Goal: Transaction & Acquisition: Book appointment/travel/reservation

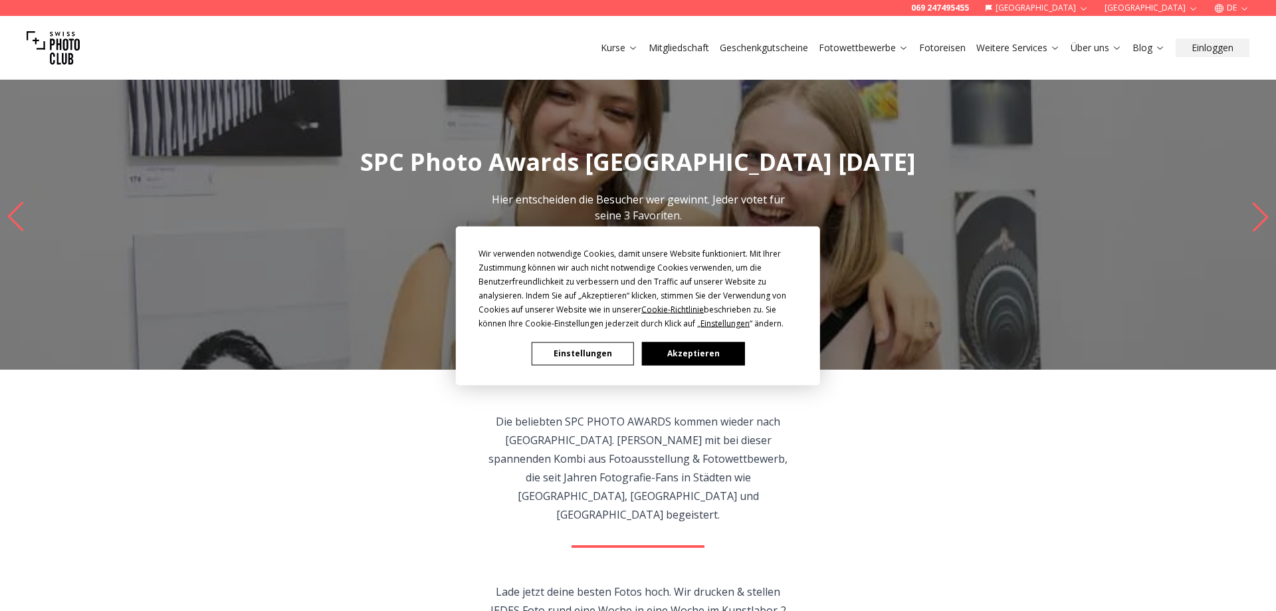
click at [606, 356] on button "Einstellungen" at bounding box center [583, 353] width 102 height 23
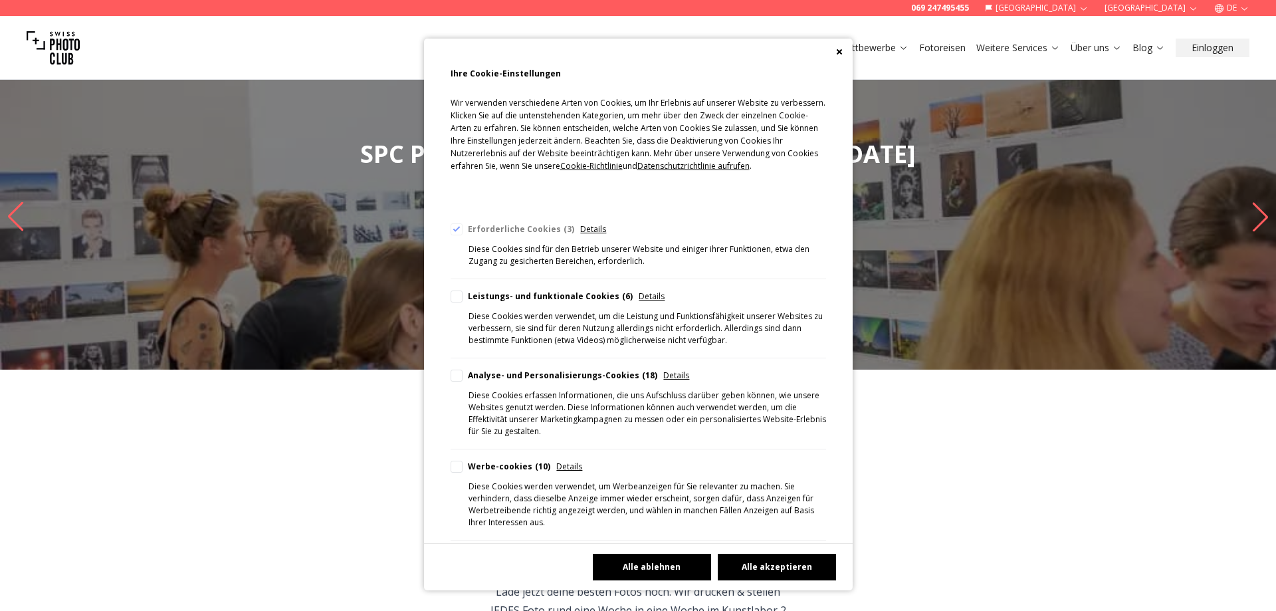
click at [698, 569] on button "Alle ablehnen" at bounding box center [652, 567] width 118 height 27
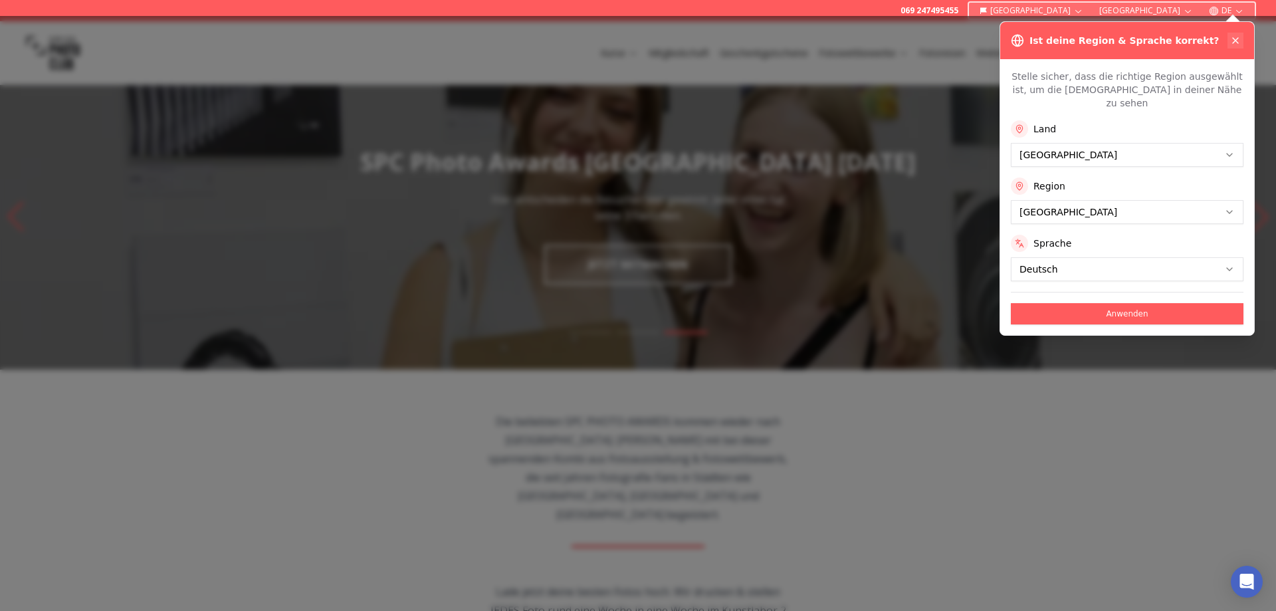
click at [1235, 37] on icon at bounding box center [1235, 40] width 11 height 11
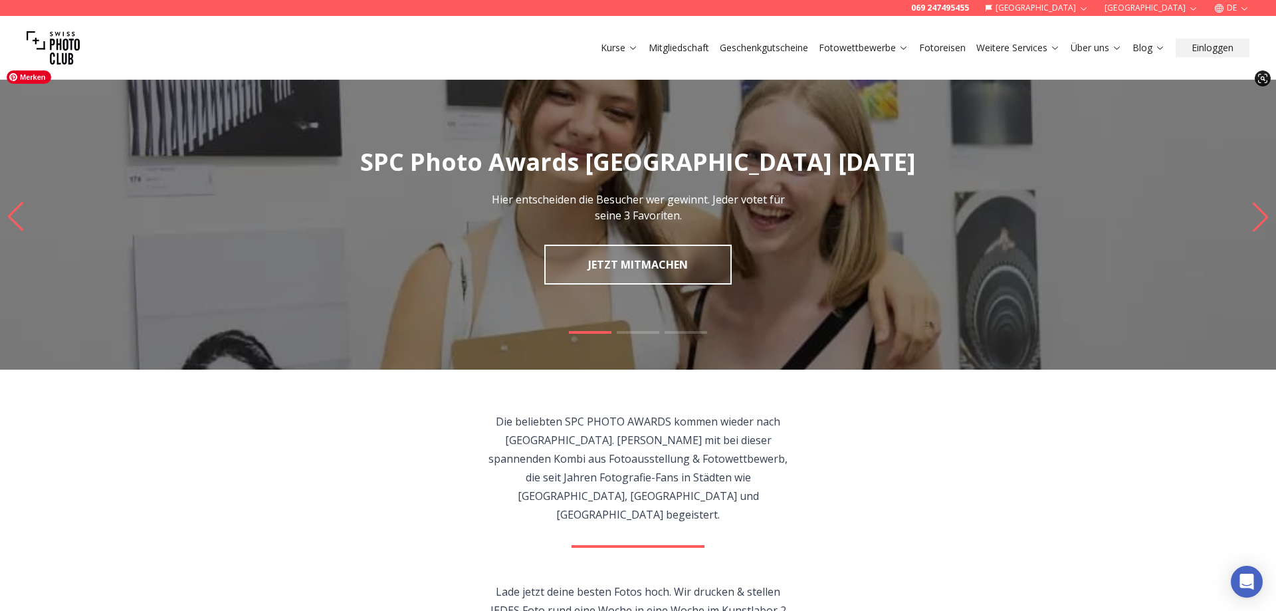
drag, startPoint x: 684, startPoint y: 39, endPoint x: 681, endPoint y: 49, distance: 10.5
click at [682, 43] on button "Mitgliedschaft" at bounding box center [679, 48] width 71 height 19
click at [681, 47] on link "Mitgliedschaft" at bounding box center [679, 47] width 60 height 13
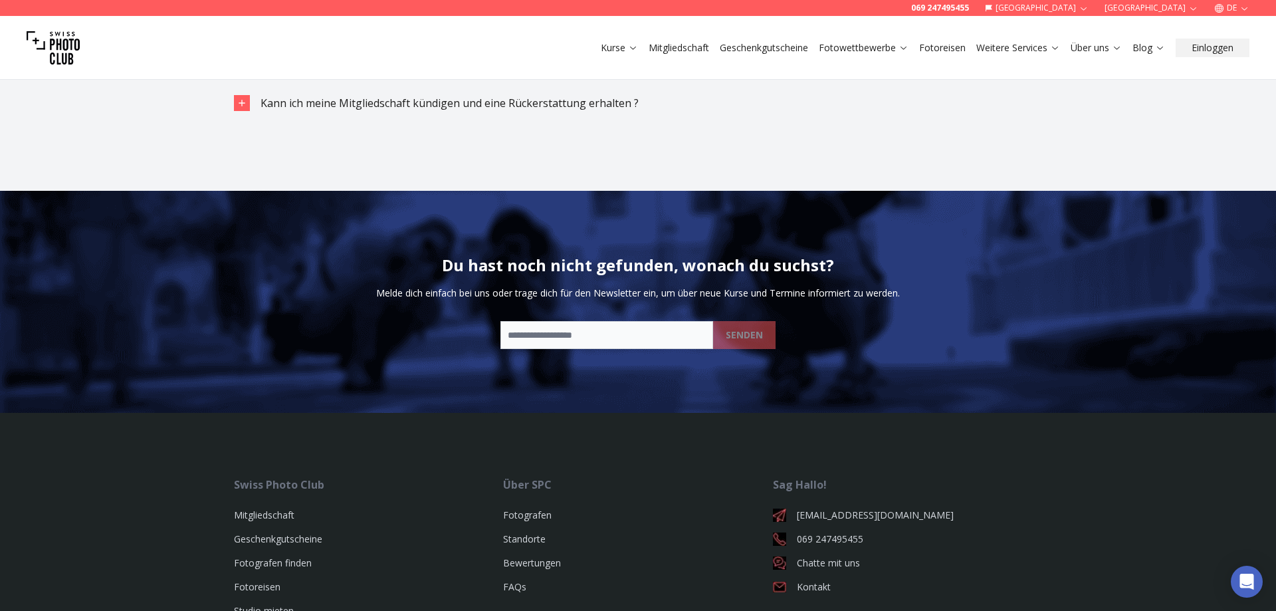
scroll to position [2310, 0]
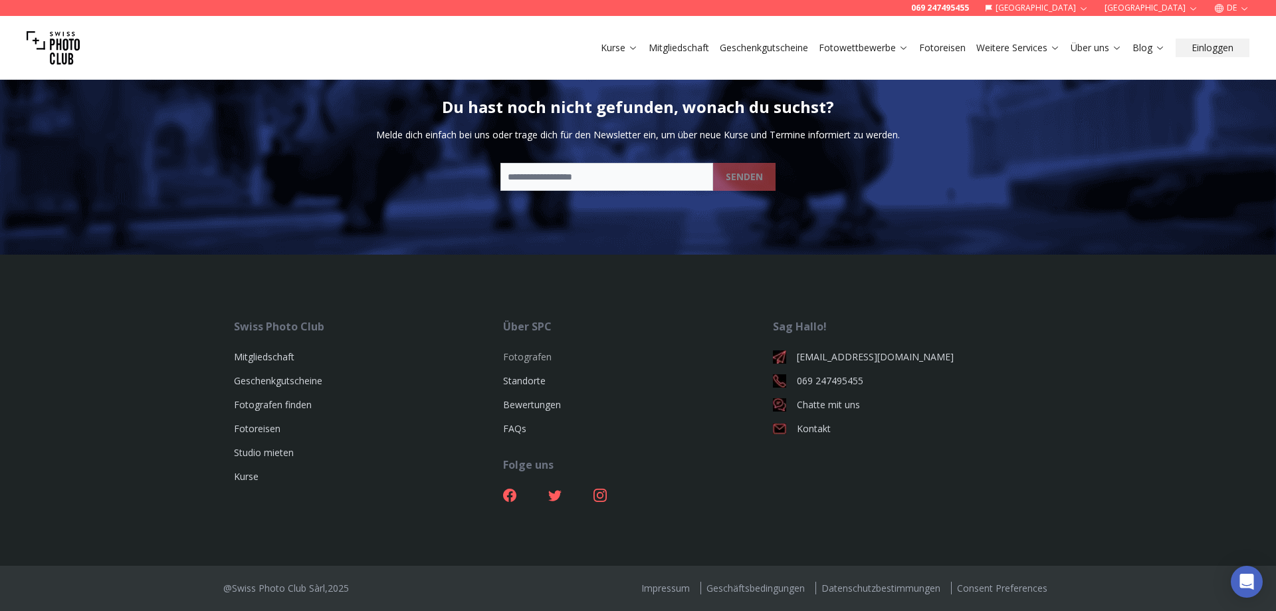
click at [538, 361] on link "Fotografen" at bounding box center [527, 356] width 49 height 13
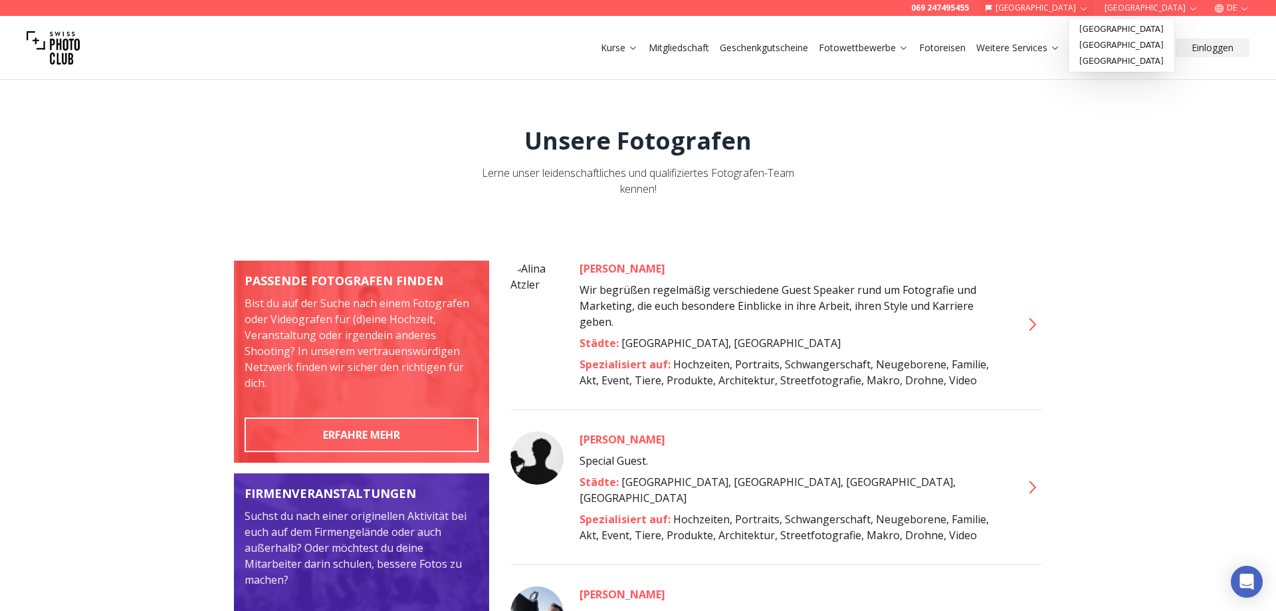
click at [1095, 8] on button "[GEOGRAPHIC_DATA]" at bounding box center [1037, 8] width 115 height 16
click at [949, 52] on link "Fotoreisen" at bounding box center [942, 47] width 47 height 13
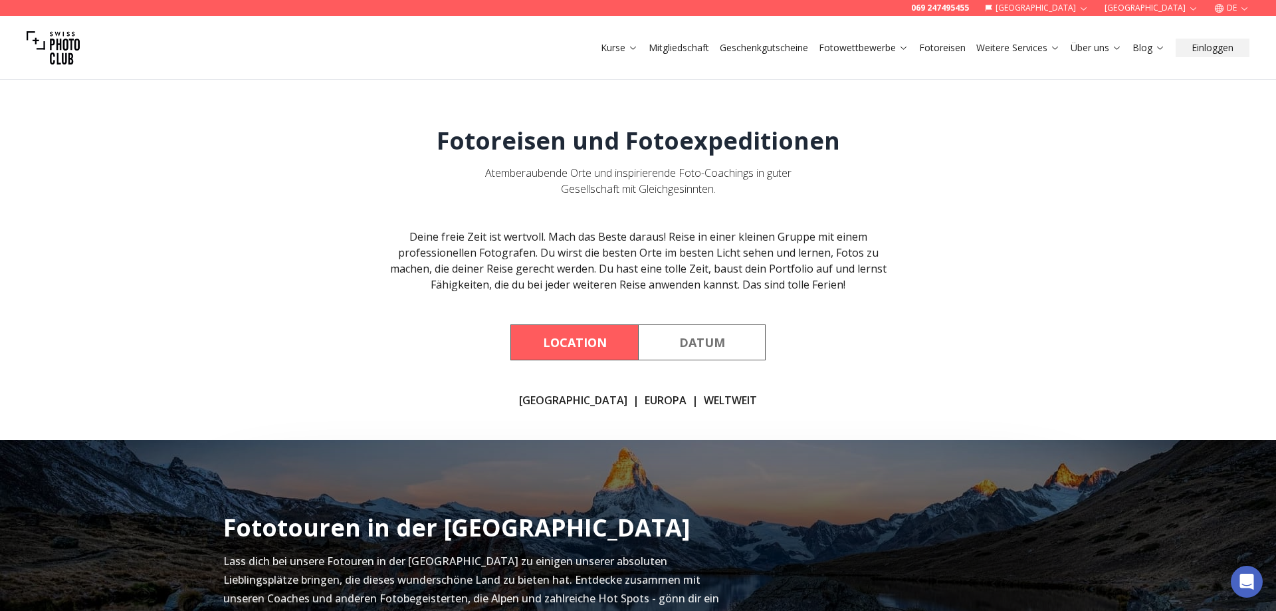
click at [645, 402] on link "EUROPA" at bounding box center [666, 400] width 42 height 16
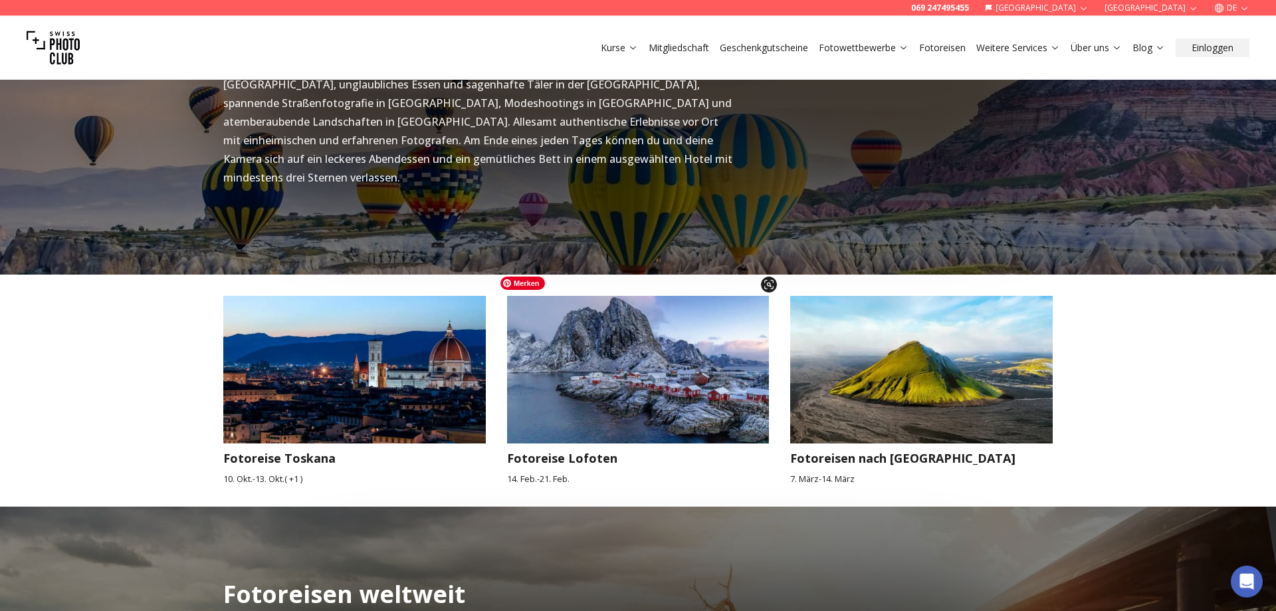
scroll to position [1066, 0]
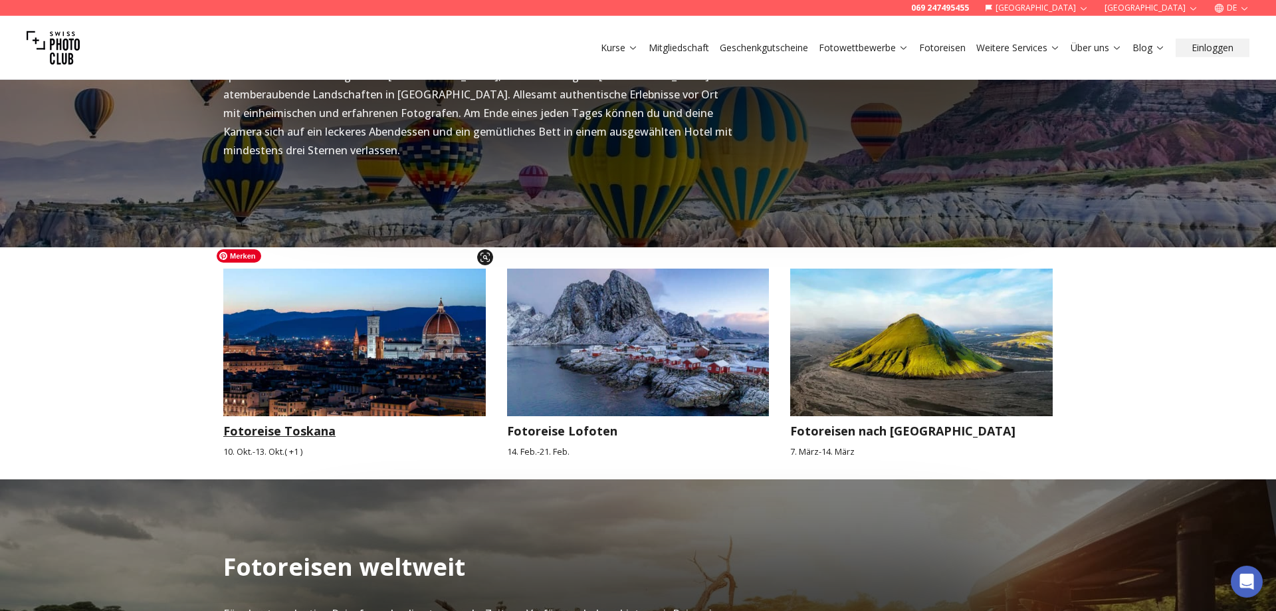
click at [411, 366] on img at bounding box center [354, 343] width 263 height 148
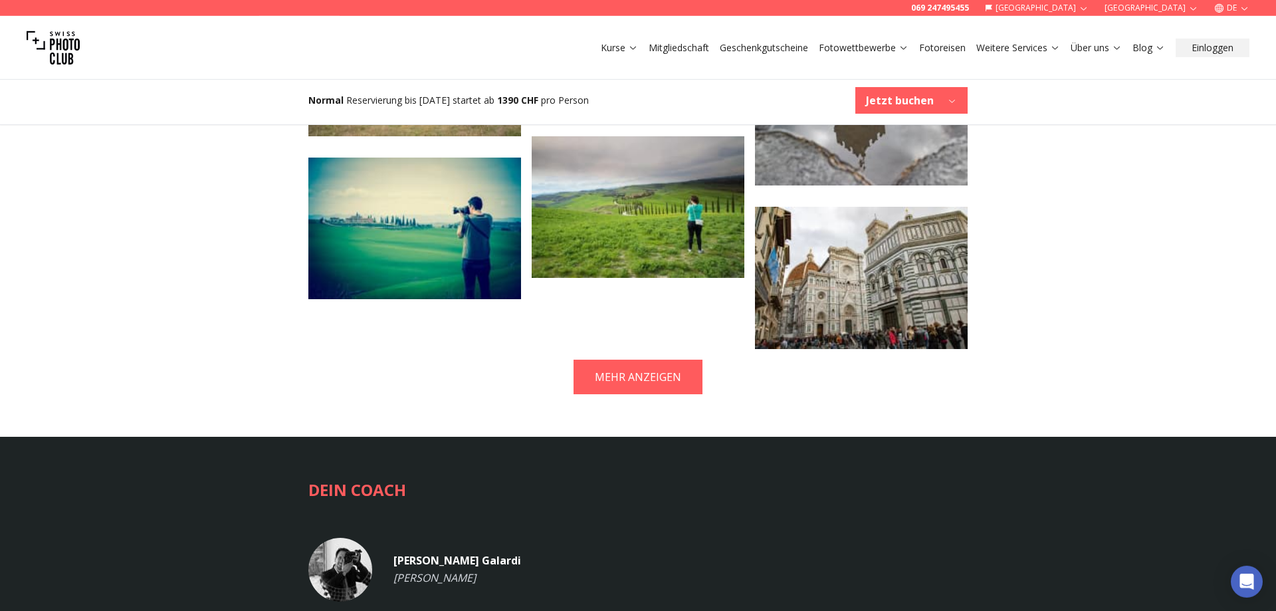
scroll to position [3051, 0]
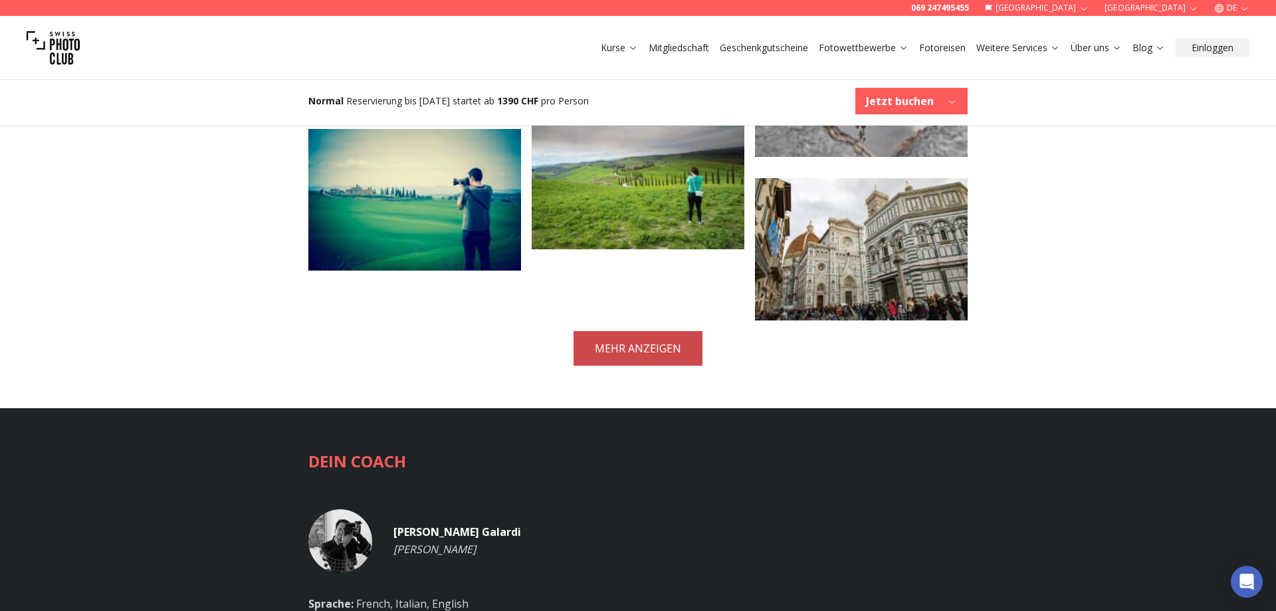
click at [626, 331] on button "MEHR ANZEIGEN" at bounding box center [638, 348] width 129 height 35
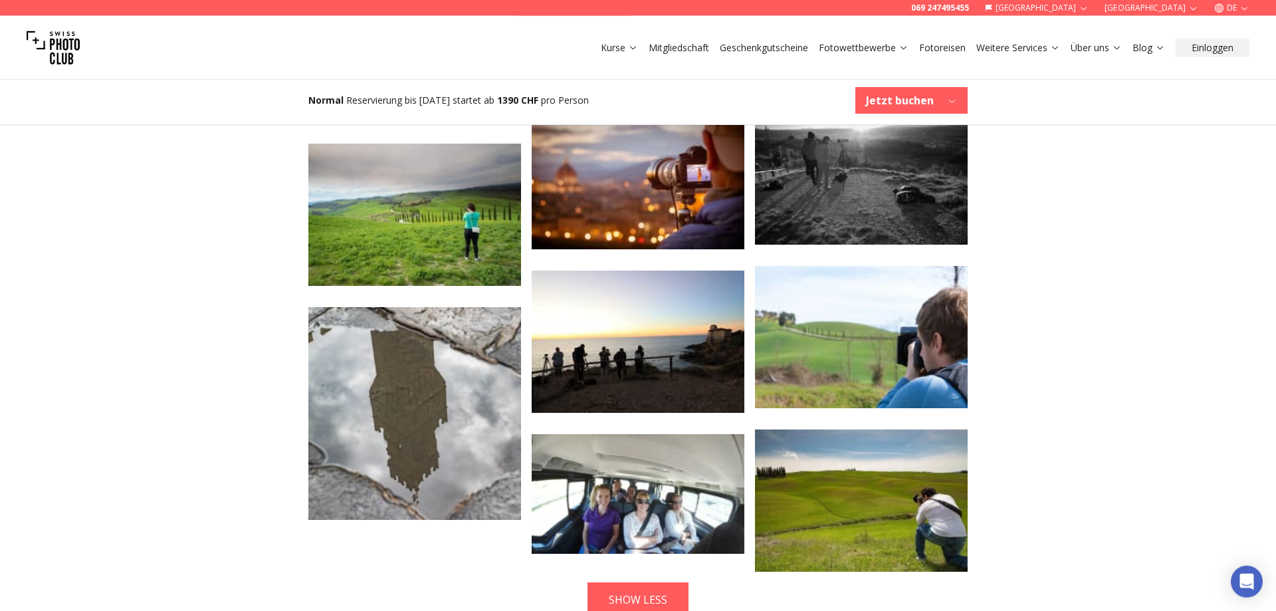
scroll to position [3458, 0]
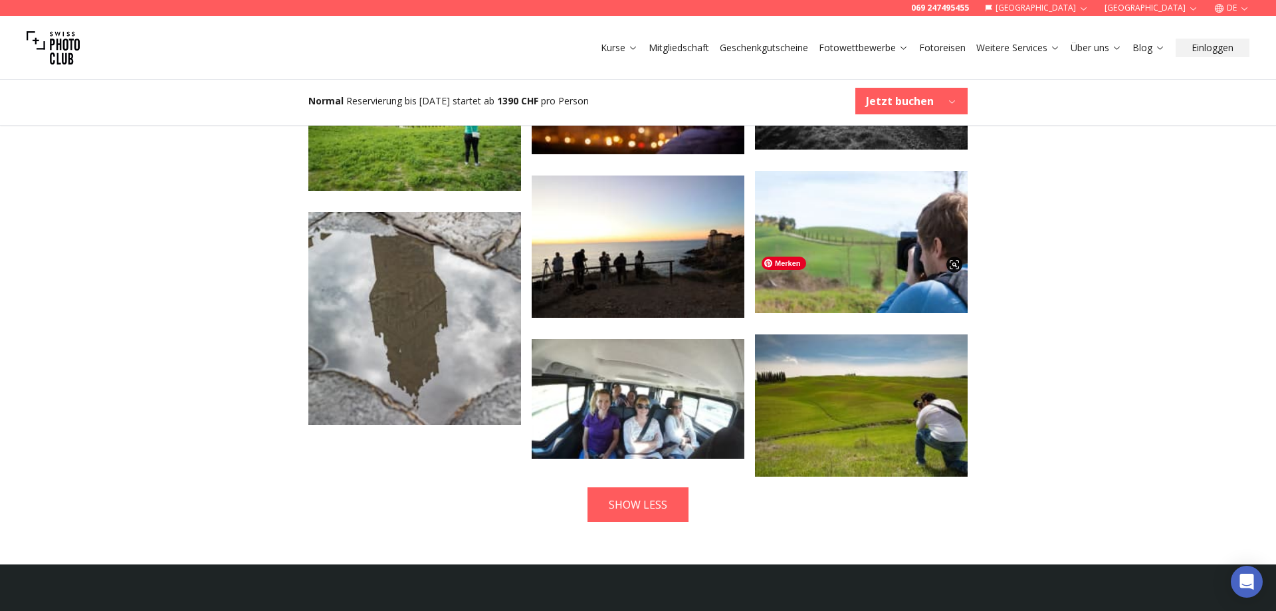
click at [858, 348] on img at bounding box center [861, 405] width 213 height 142
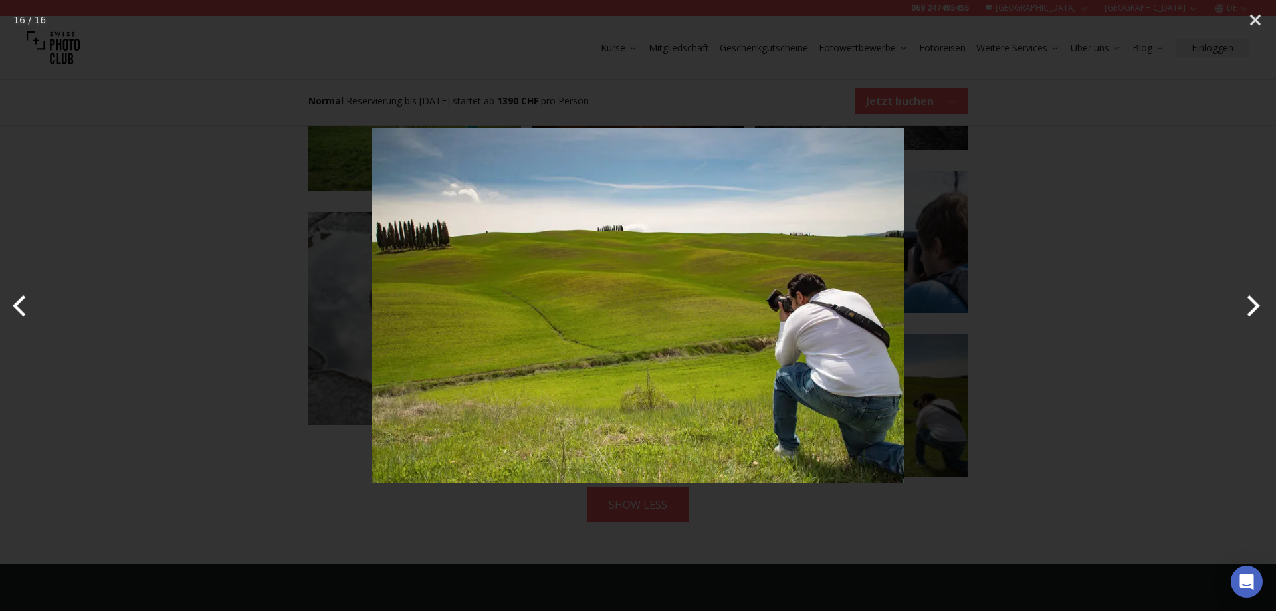
click at [1253, 297] on button "Next" at bounding box center [1252, 306] width 50 height 66
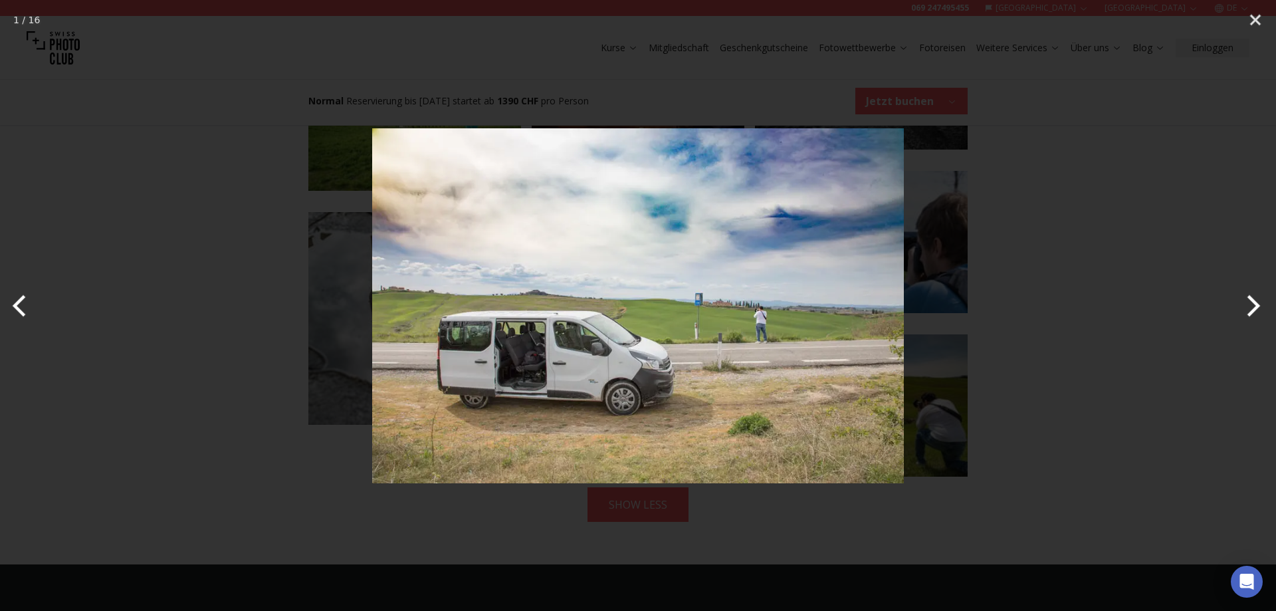
click at [1253, 297] on button "Next" at bounding box center [1252, 306] width 50 height 66
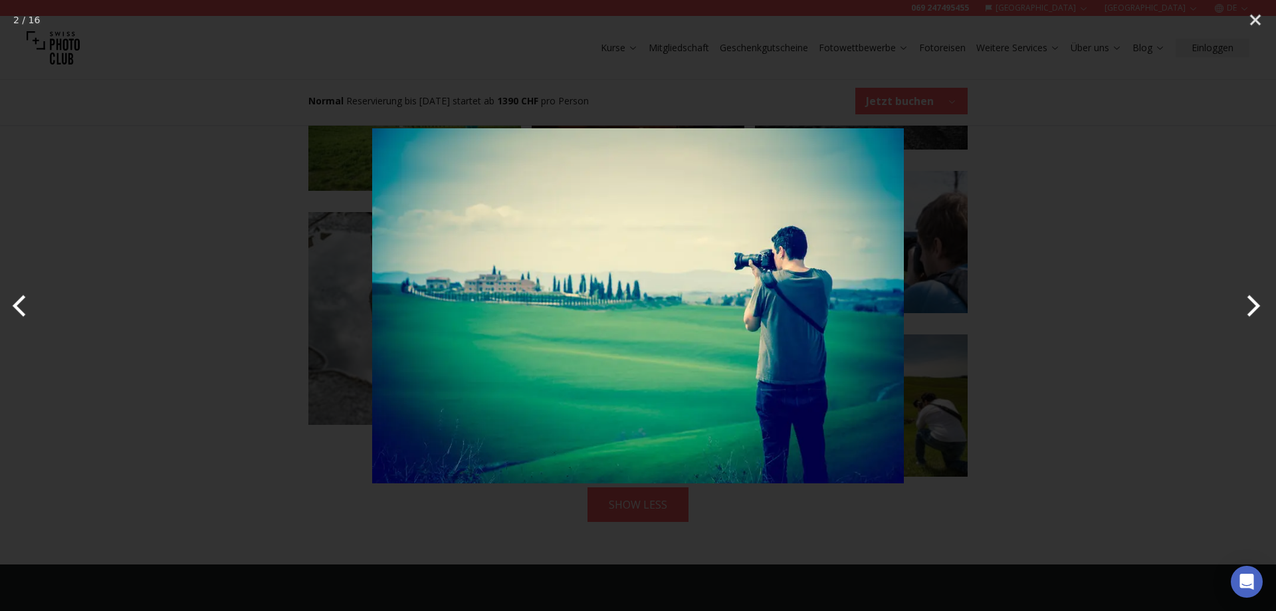
click at [1253, 297] on button "Next" at bounding box center [1252, 306] width 50 height 66
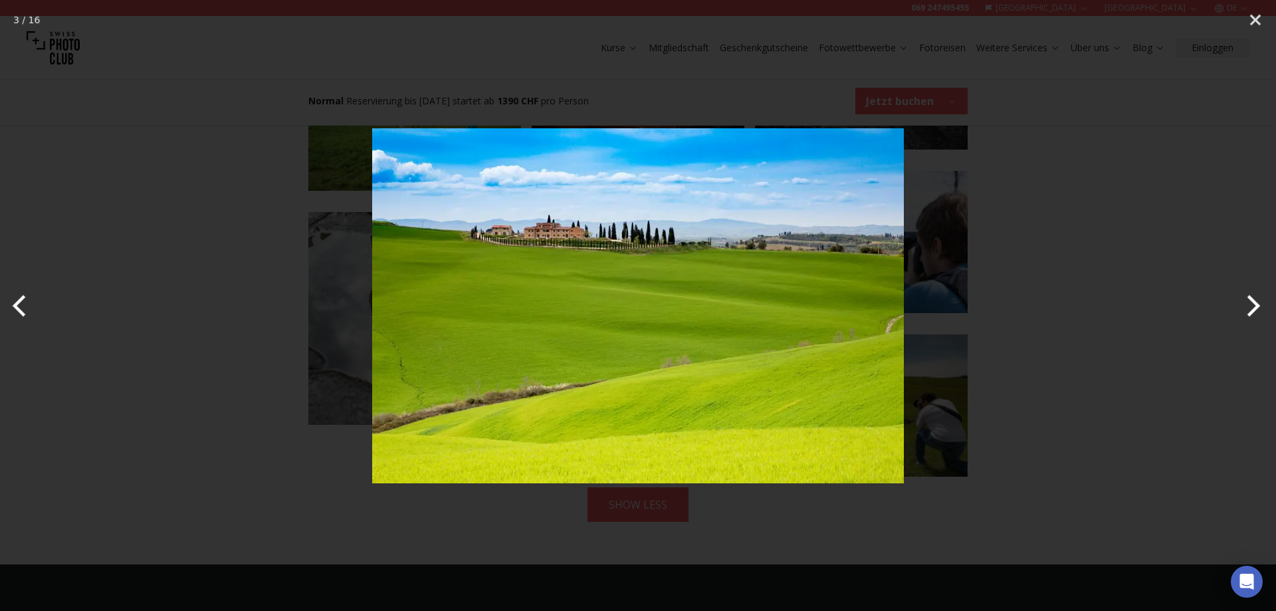
click at [1253, 297] on button "Next" at bounding box center [1252, 306] width 50 height 66
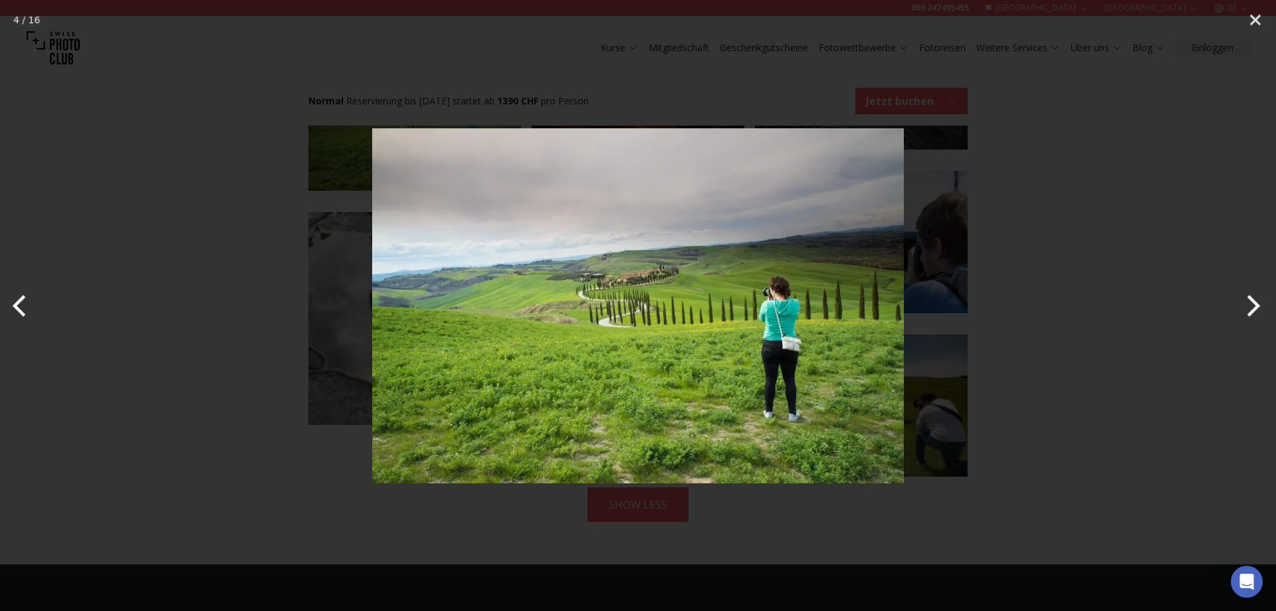
click at [1253, 297] on button "Next" at bounding box center [1252, 306] width 50 height 66
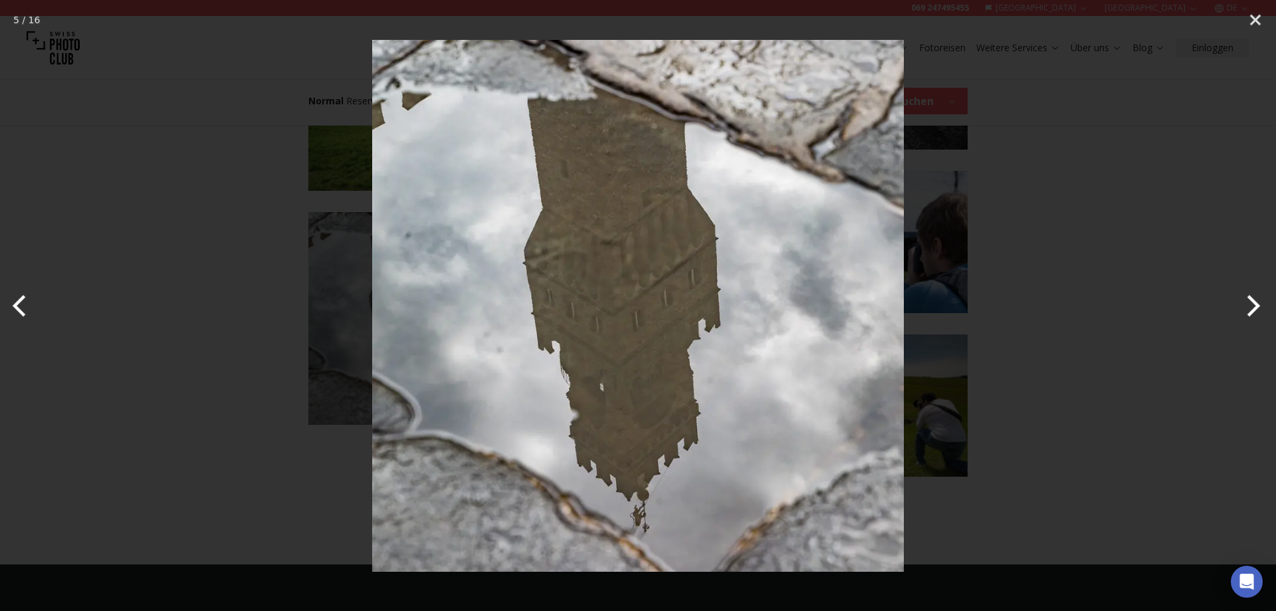
click at [31, 314] on button "Previous" at bounding box center [25, 306] width 50 height 66
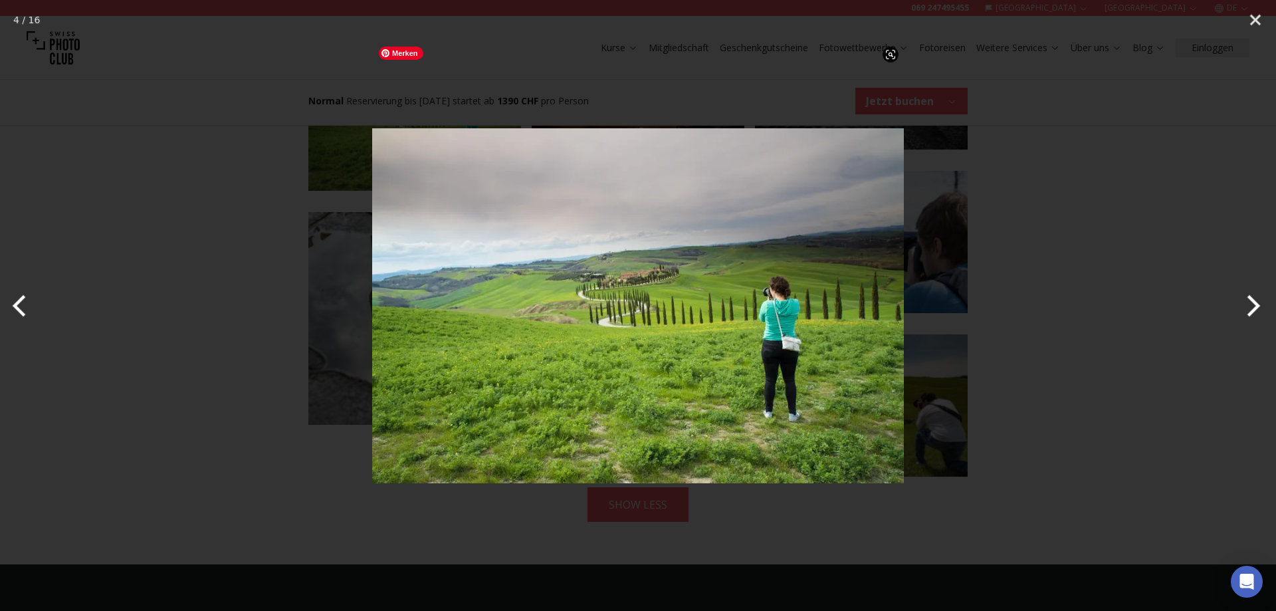
click at [675, 358] on img at bounding box center [638, 306] width 532 height 532
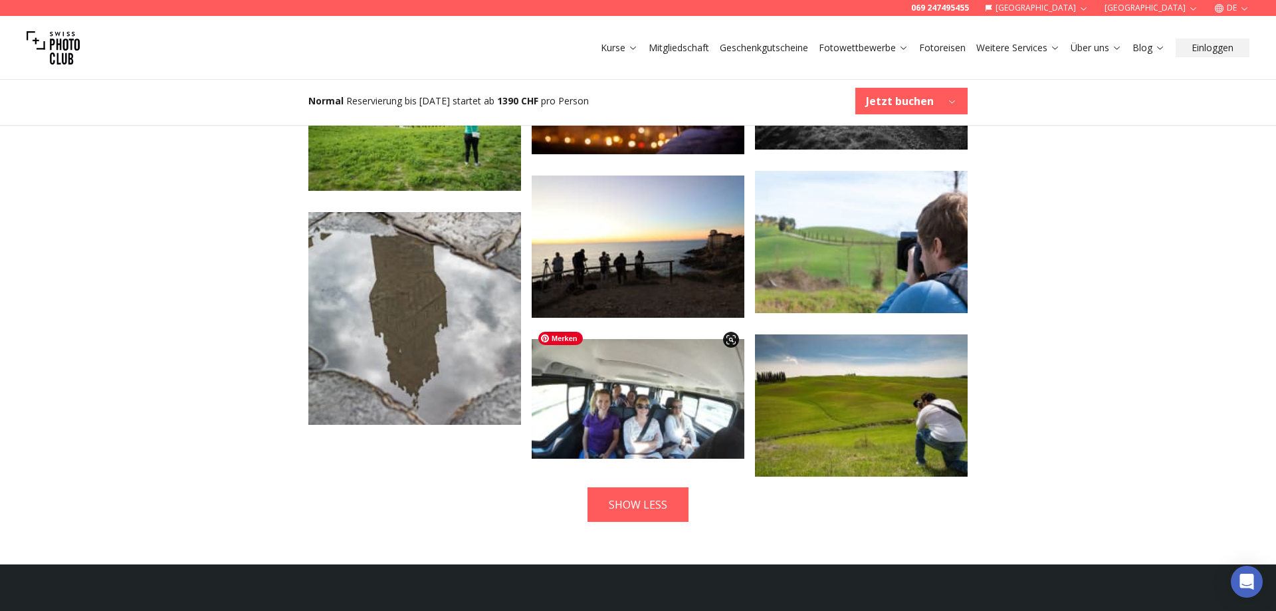
click at [636, 425] on img at bounding box center [638, 399] width 213 height 120
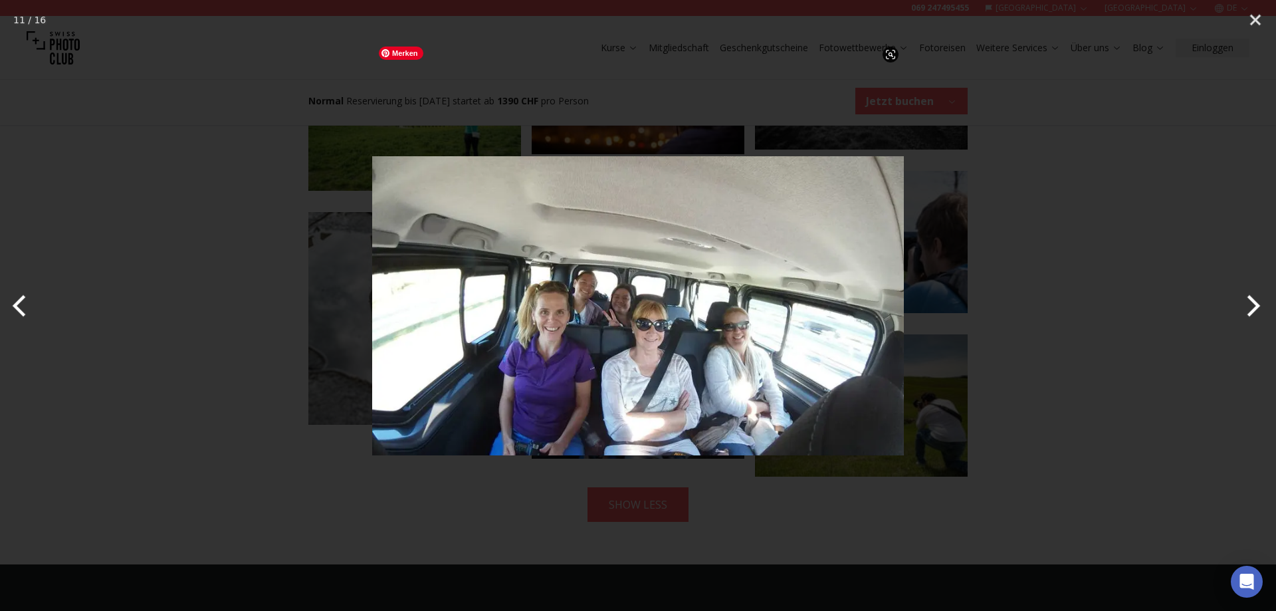
click at [782, 372] on img at bounding box center [638, 306] width 532 height 532
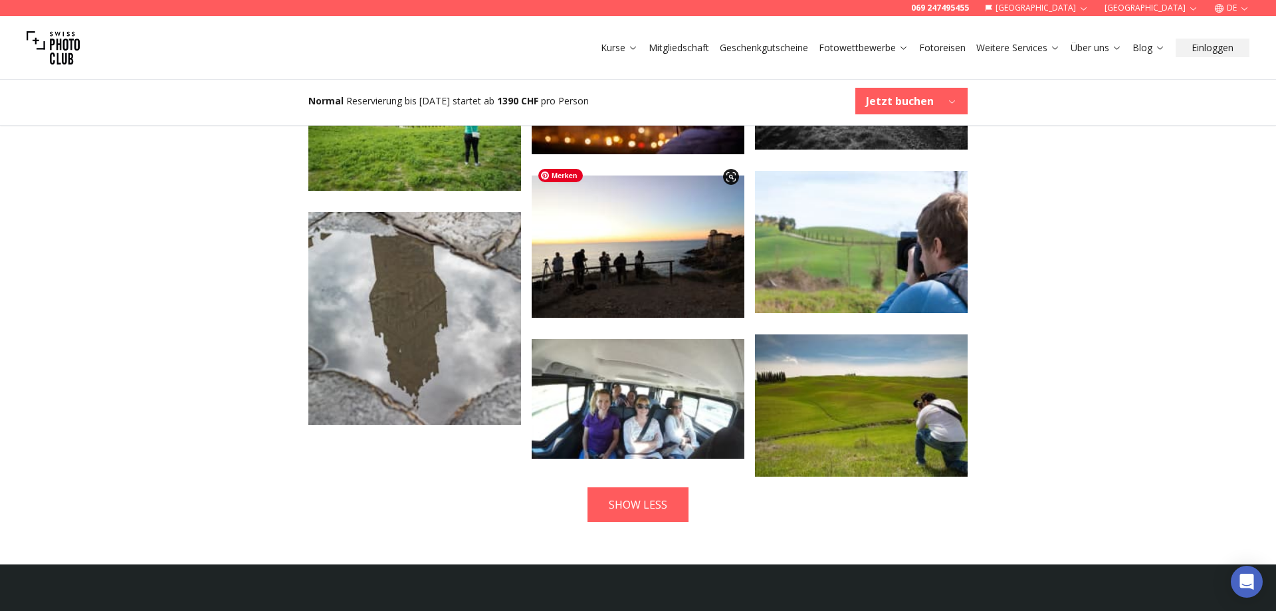
click at [695, 273] on img at bounding box center [638, 247] width 213 height 142
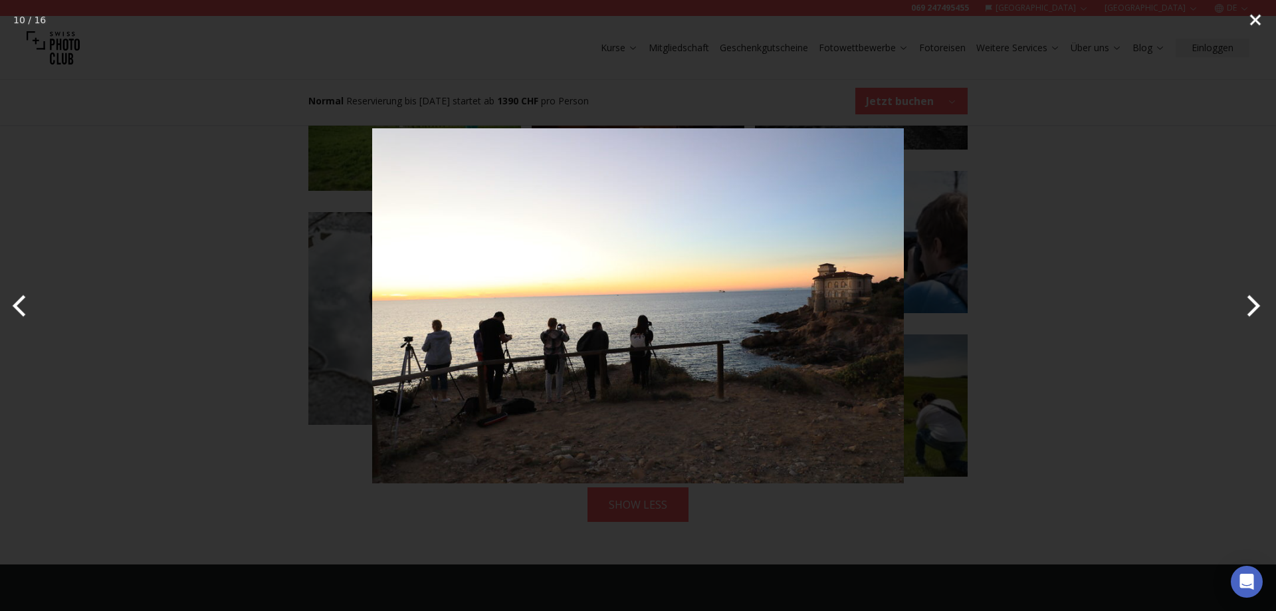
click at [1258, 22] on button "Close" at bounding box center [1255, 20] width 33 height 40
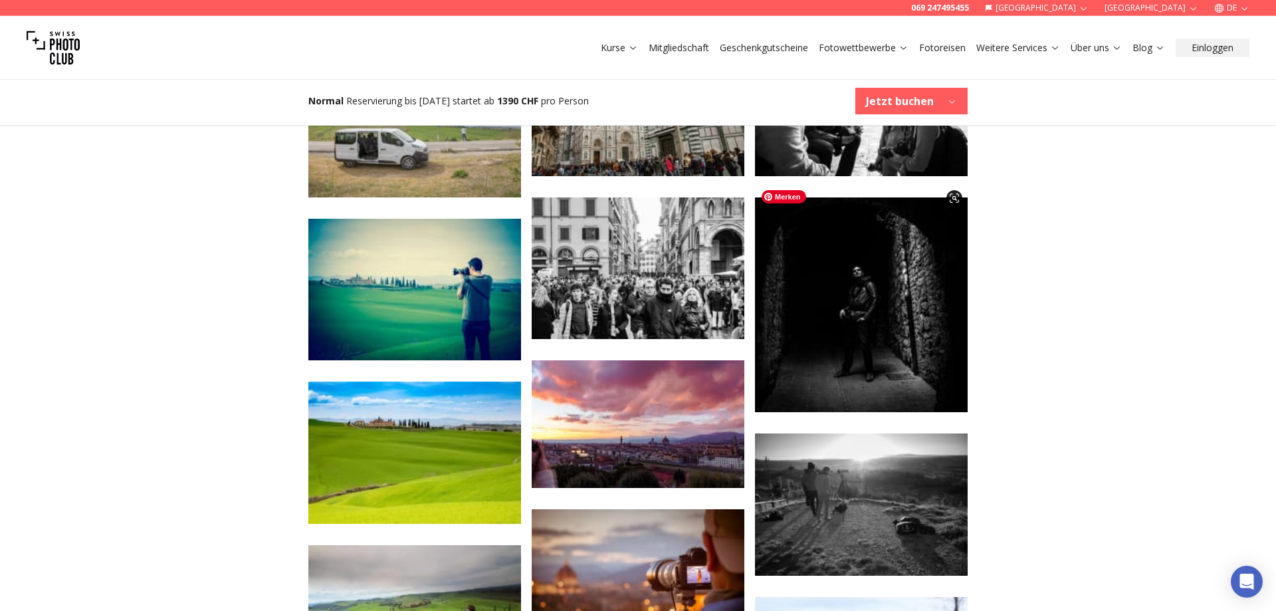
scroll to position [2644, 0]
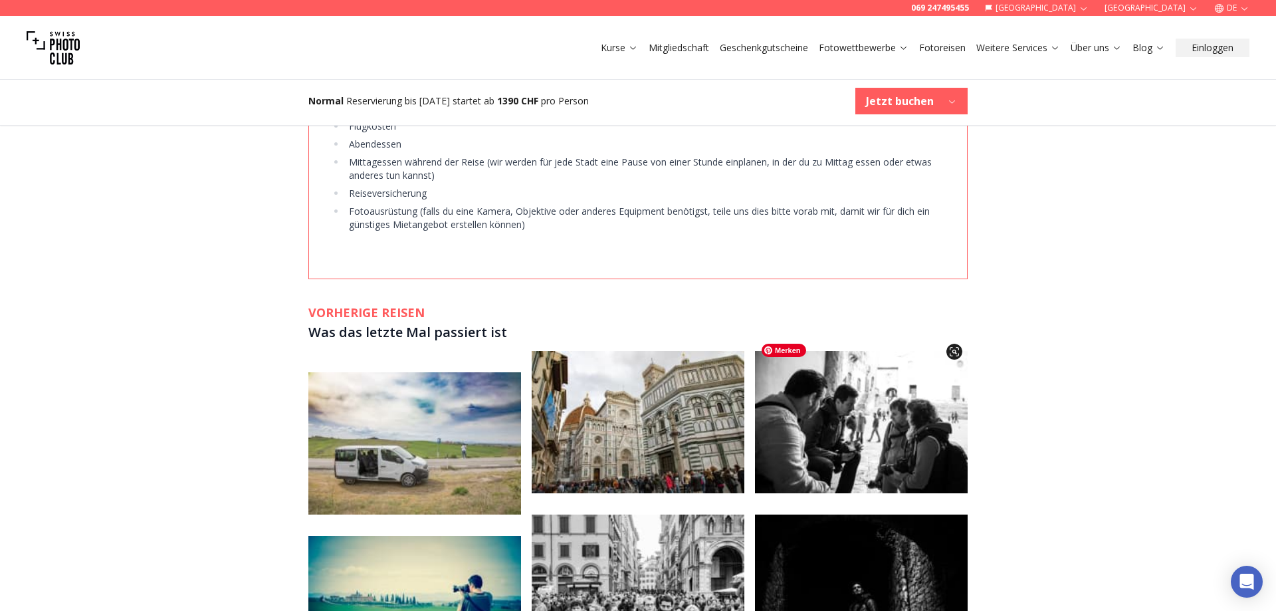
click at [779, 449] on img at bounding box center [861, 422] width 213 height 142
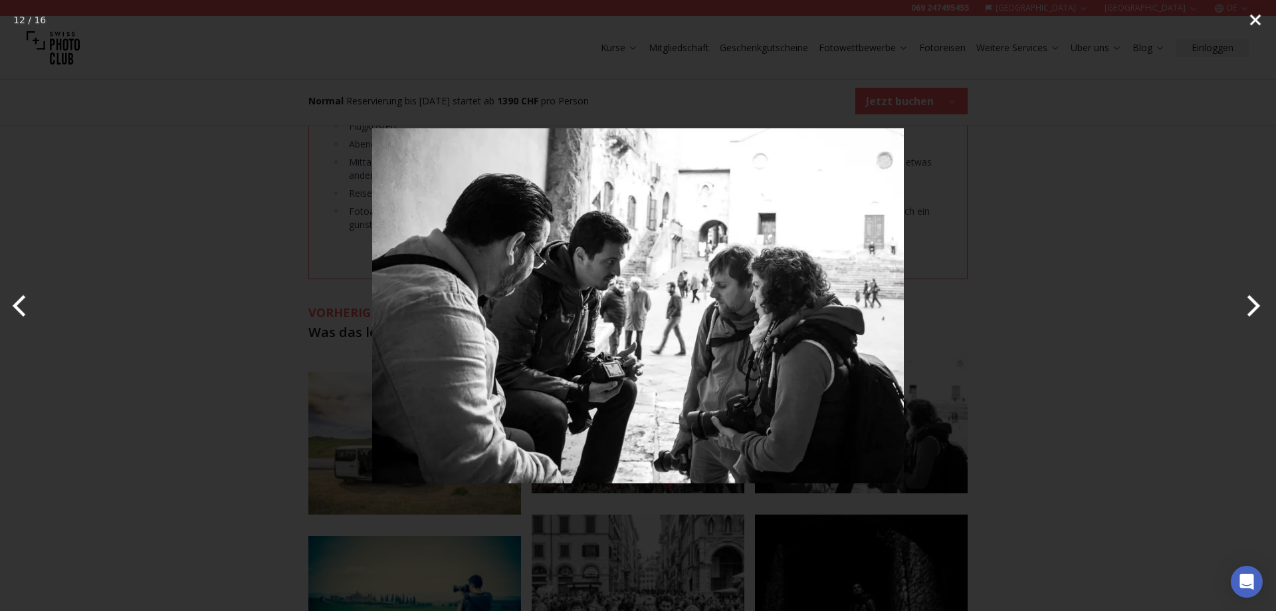
click at [1259, 18] on button "Close" at bounding box center [1255, 20] width 33 height 40
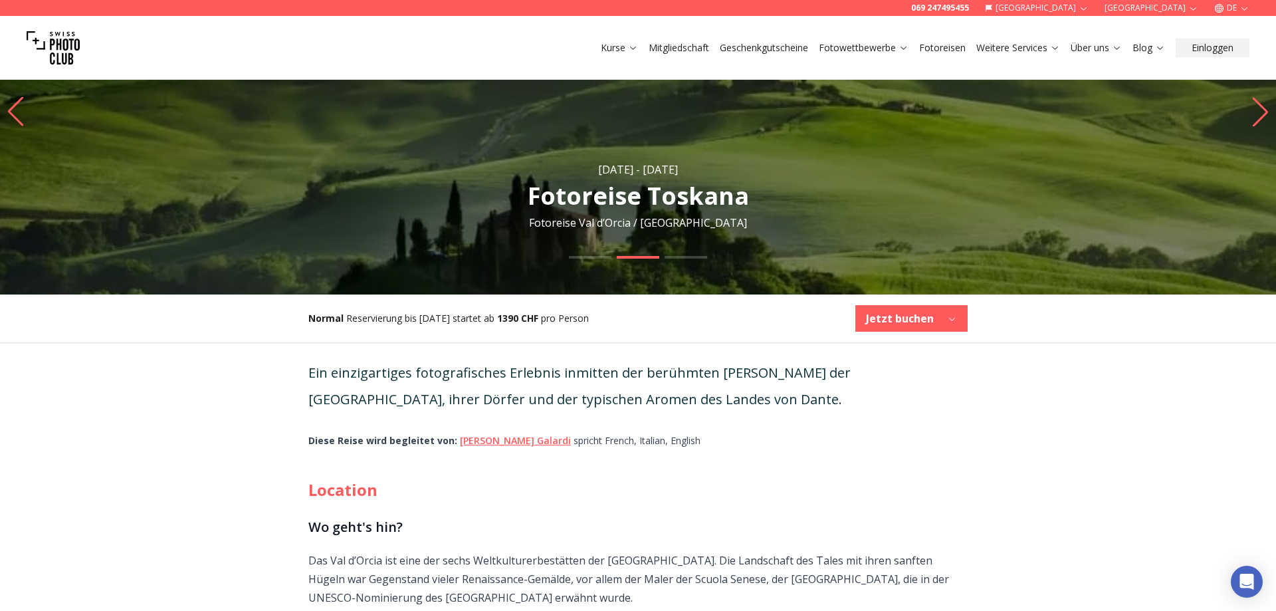
scroll to position [0, 0]
